Goal: Navigation & Orientation: Find specific page/section

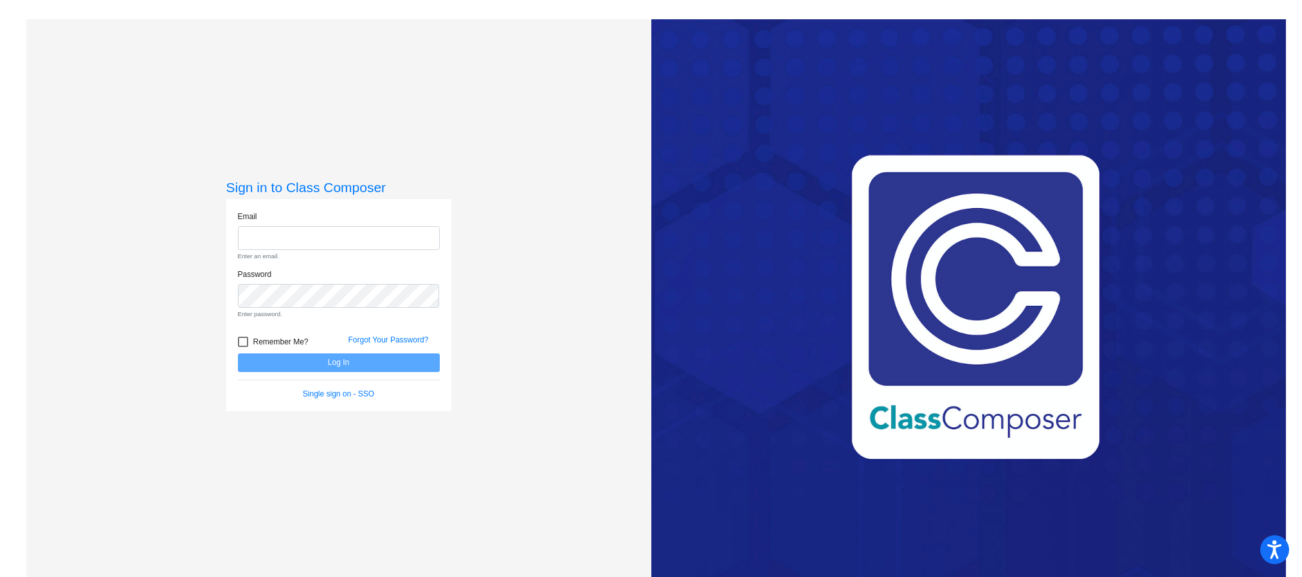
type input "[EMAIL_ADDRESS][DOMAIN_NAME]"
click at [303, 367] on form "Email [EMAIL_ADDRESS][DOMAIN_NAME] Enter an email. Password Enter password. Rem…" at bounding box center [339, 305] width 202 height 189
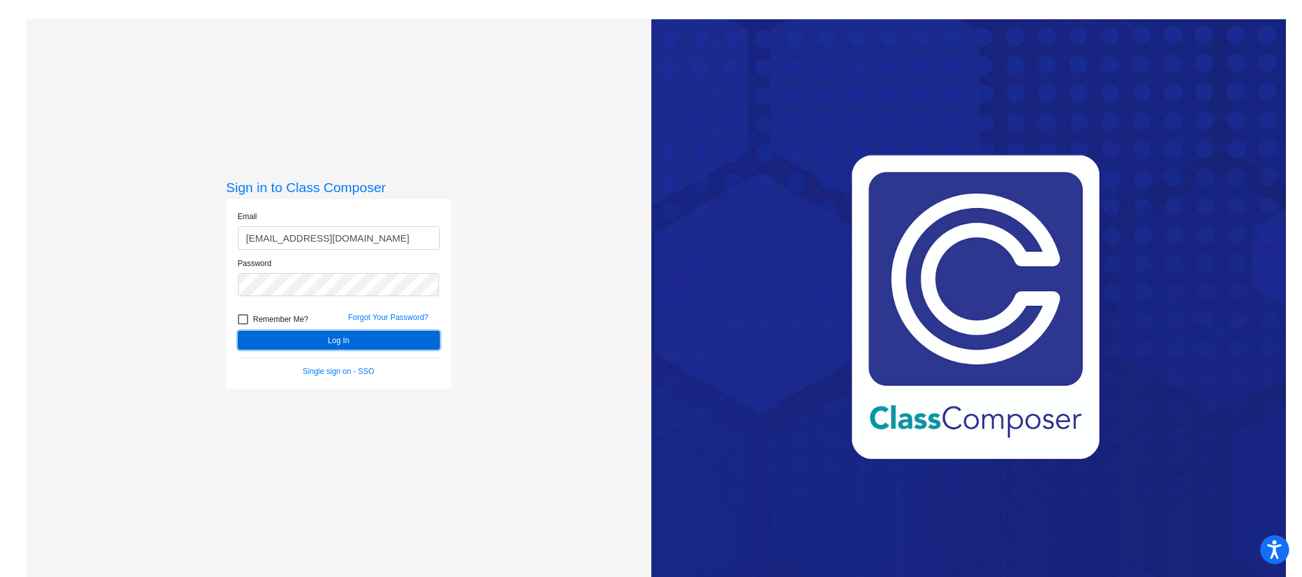
click at [323, 345] on button "Log In" at bounding box center [339, 340] width 202 height 19
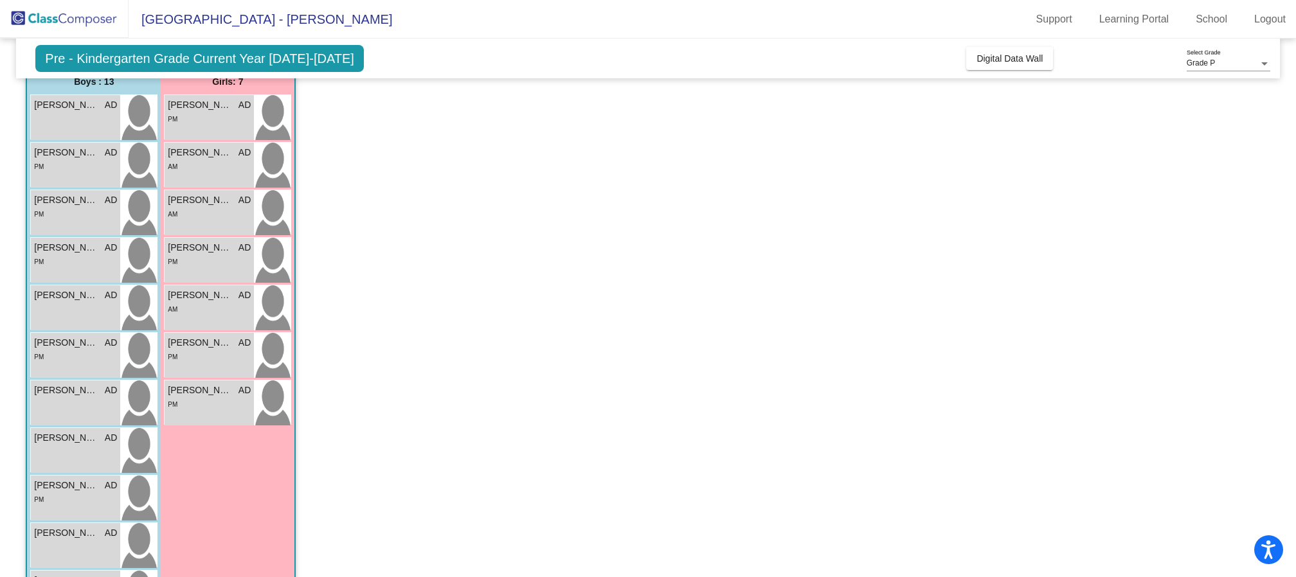
scroll to position [509, 0]
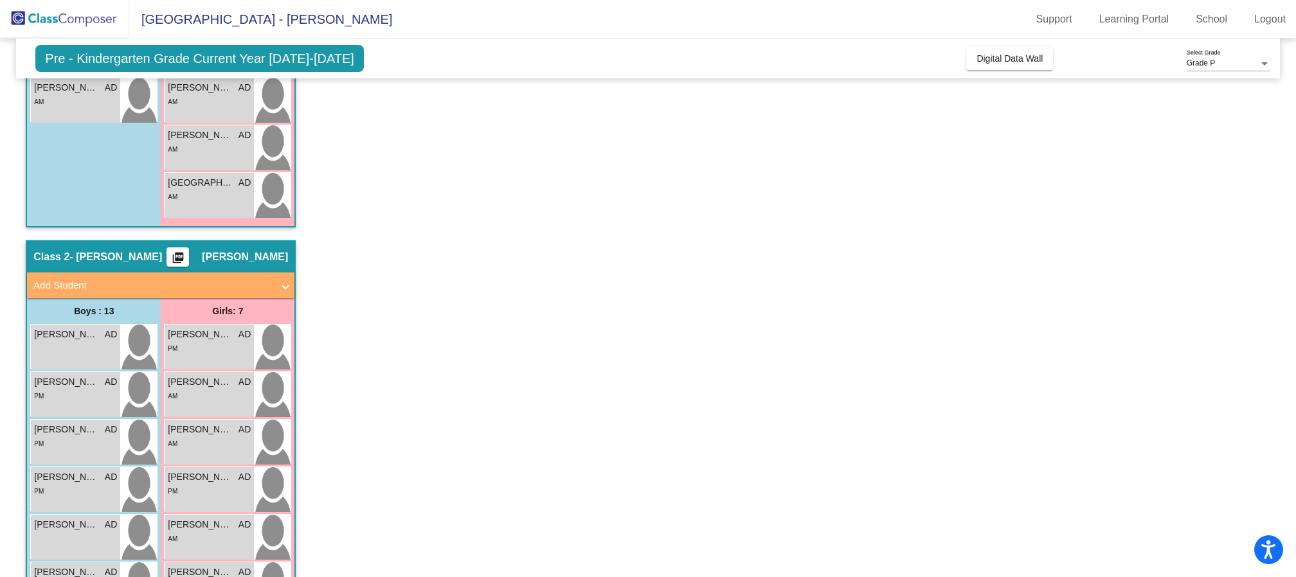
click at [1216, 60] on div "Grade P" at bounding box center [1223, 63] width 72 height 9
click at [1196, 56] on span "Grade P" at bounding box center [1229, 62] width 84 height 23
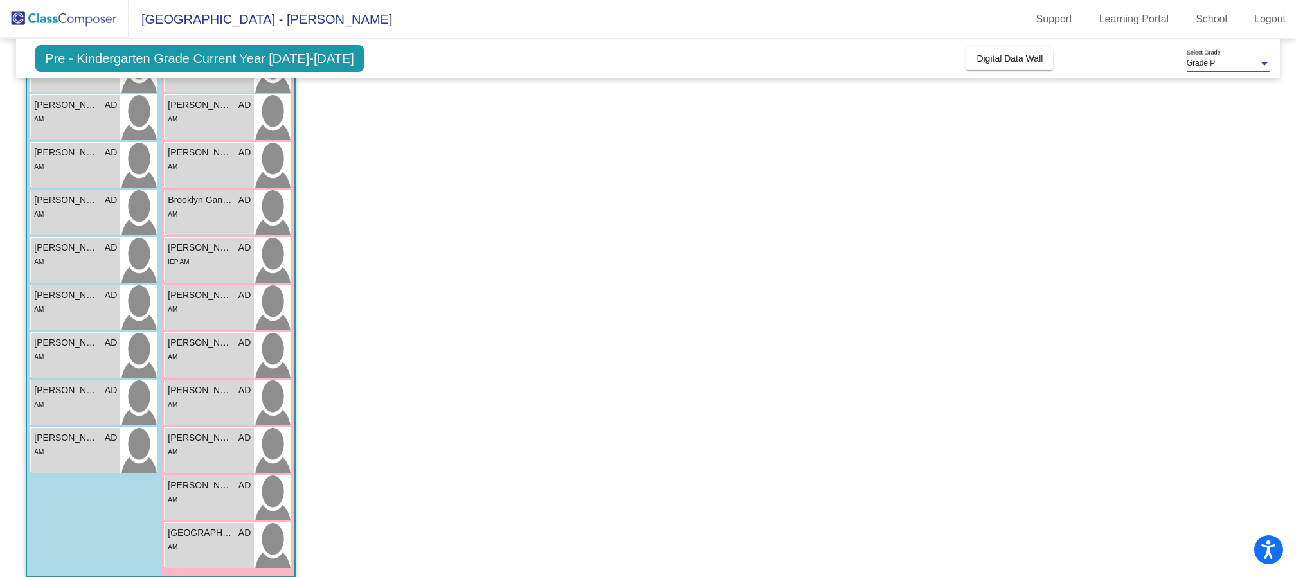
scroll to position [0, 0]
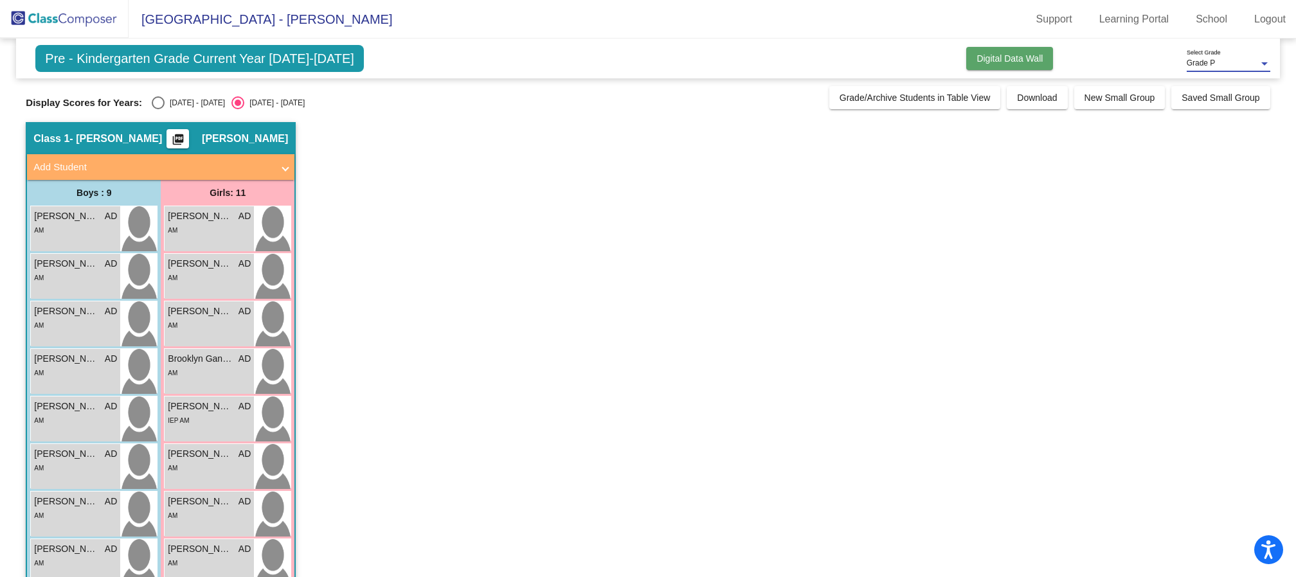
click at [976, 62] on span "Digital Data Wall" at bounding box center [1009, 58] width 66 height 10
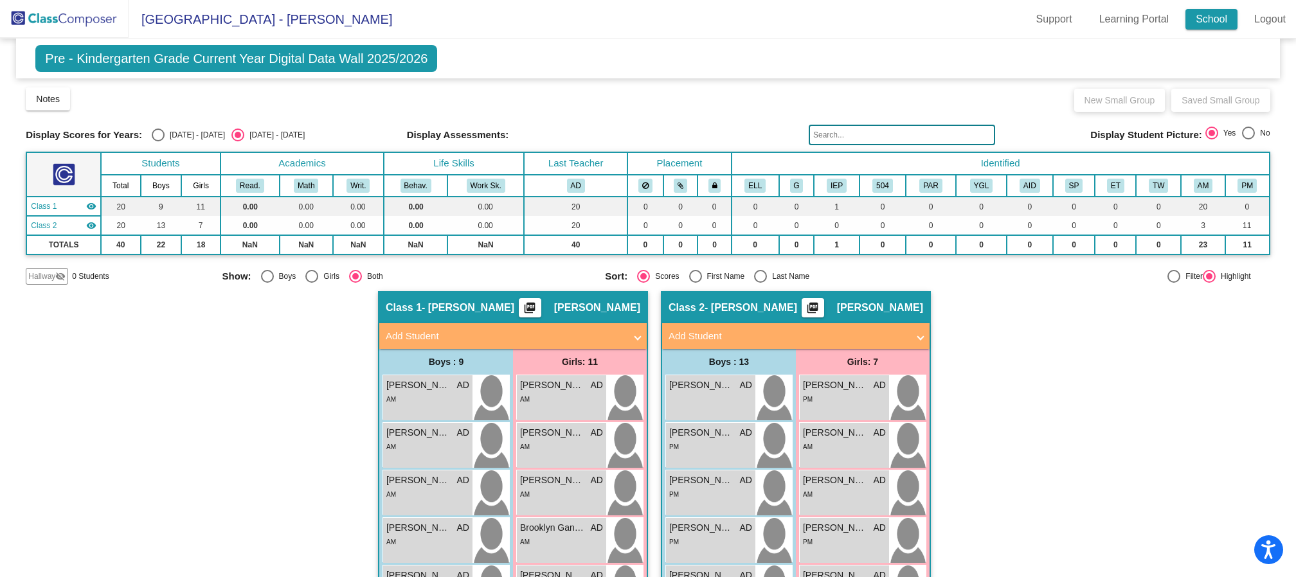
click at [1217, 20] on link "School" at bounding box center [1211, 19] width 52 height 21
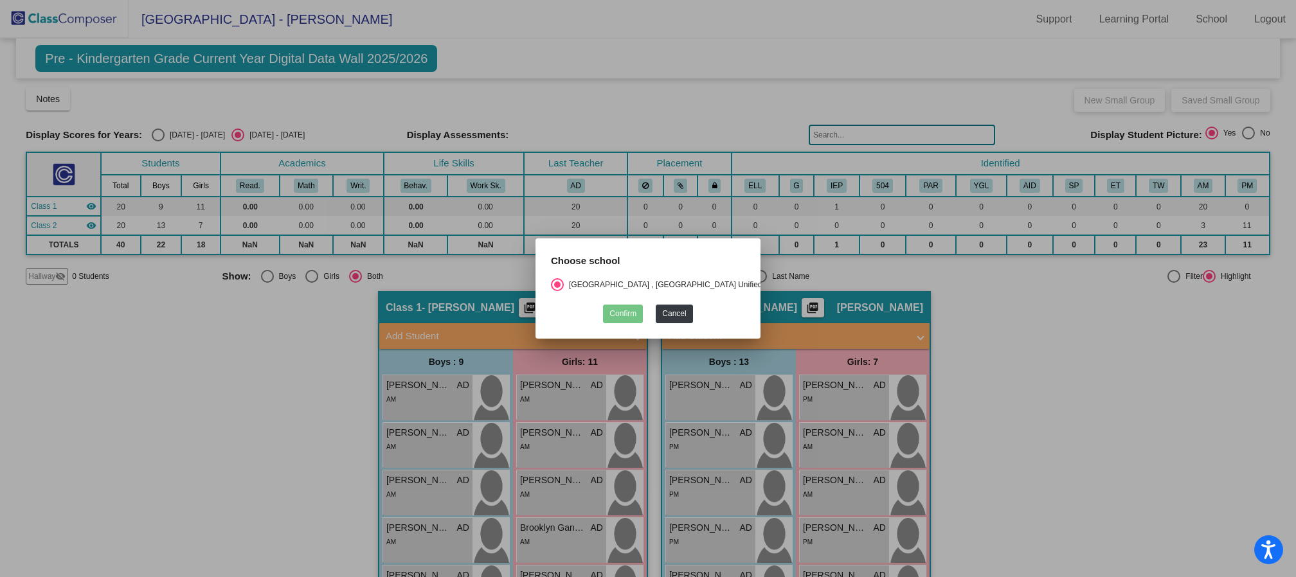
click at [602, 322] on mat-dialog-container "Choose school [GEOGRAPHIC_DATA] , [GEOGRAPHIC_DATA] Unified School District Con…" at bounding box center [647, 288] width 225 height 100
click at [676, 312] on button "Cancel" at bounding box center [674, 314] width 37 height 19
